Goal: Task Accomplishment & Management: Complete application form

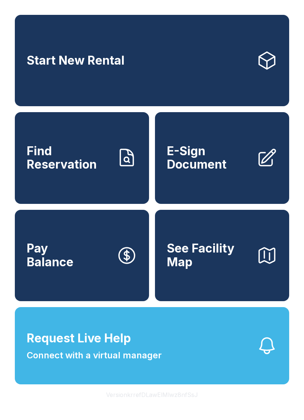
click at [200, 372] on button "Request Live Help Connect with a virtual manager" at bounding box center [152, 345] width 275 height 77
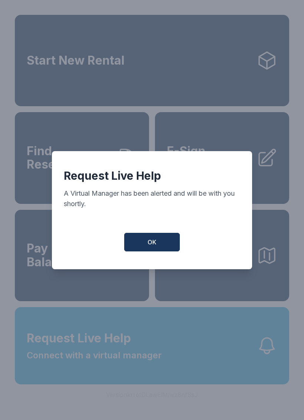
click at [159, 240] on button "OK" at bounding box center [152, 242] width 56 height 19
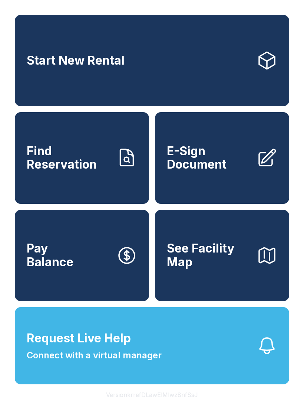
click at [219, 167] on span "E-Sign Document" at bounding box center [209, 157] width 84 height 27
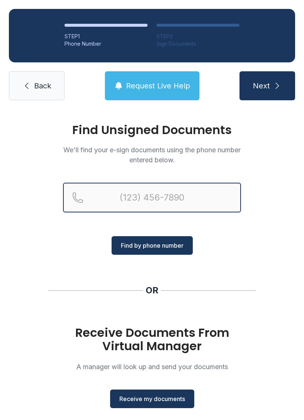
click at [163, 192] on input "Reservation phone number" at bounding box center [152, 198] width 178 height 30
type input "[PHONE_NUMBER]"
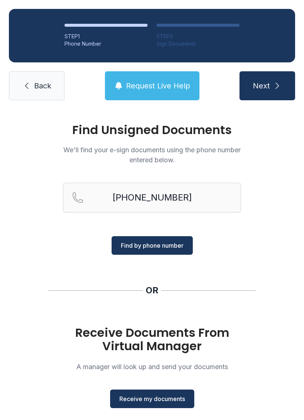
click at [171, 244] on span "Find by phone number" at bounding box center [152, 245] width 63 height 9
click at [166, 243] on span "Find by phone number" at bounding box center [152, 245] width 63 height 9
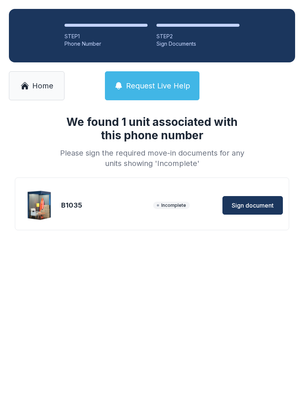
click at [256, 208] on span "Sign document" at bounding box center [253, 205] width 42 height 9
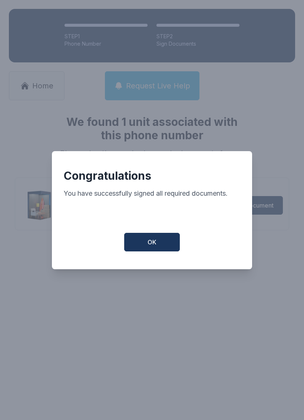
click at [153, 246] on span "OK" at bounding box center [152, 242] width 9 height 9
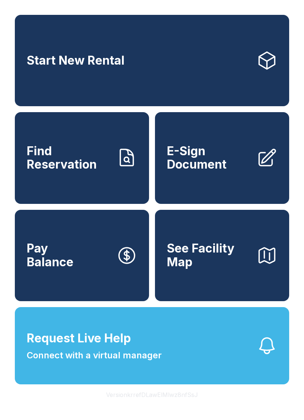
click at [228, 163] on span "E-Sign Document" at bounding box center [209, 157] width 84 height 27
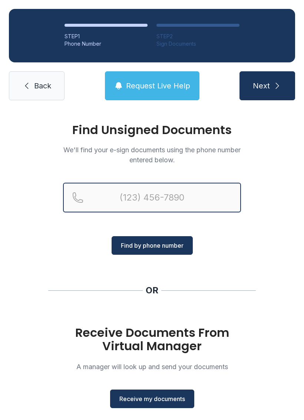
click at [161, 195] on input "Reservation phone number" at bounding box center [152, 198] width 178 height 30
type input "("
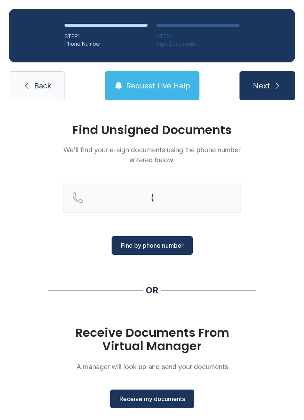
click at [267, 238] on div "Find Unsigned Documents We'll find your e-sign documents using the phone number…" at bounding box center [152, 273] width 304 height 328
click at [154, 400] on span "Receive my documents" at bounding box center [153, 398] width 66 height 9
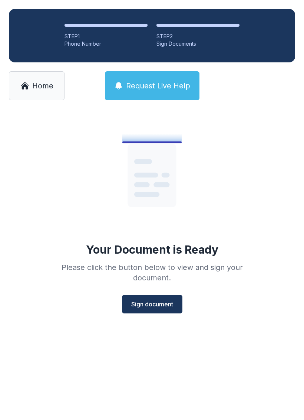
click at [157, 301] on span "Sign document" at bounding box center [152, 304] width 42 height 9
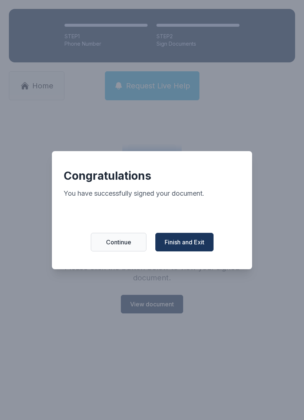
click at [192, 243] on span "Finish and Exit" at bounding box center [185, 242] width 40 height 9
